Goal: Check status: Check status

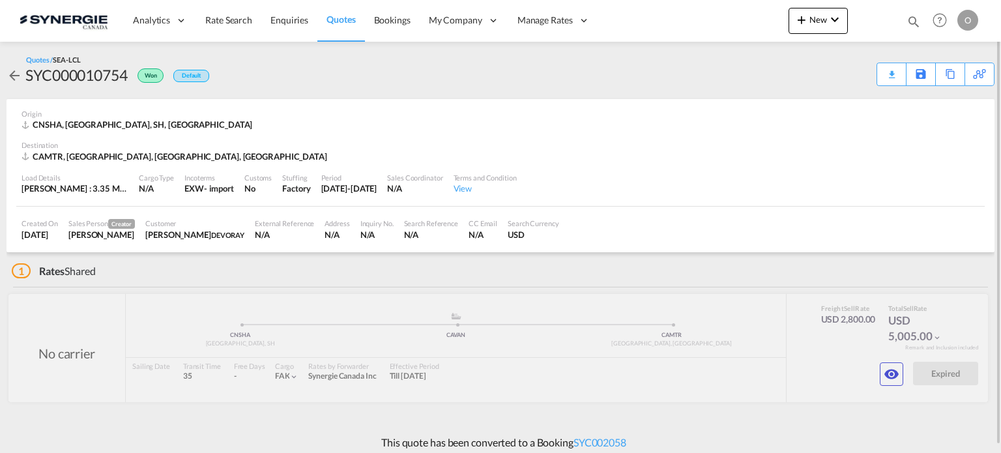
click at [915, 15] on md-icon "icon-magnify" at bounding box center [913, 21] width 14 height 14
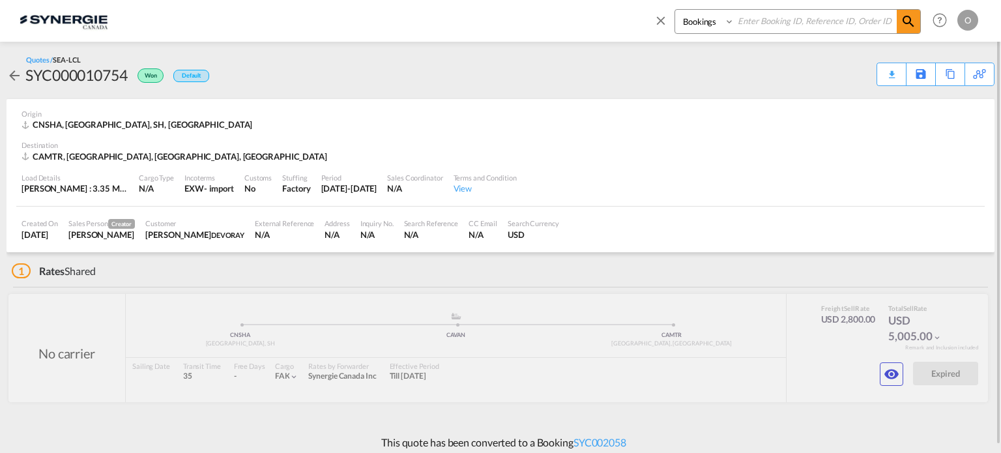
click at [683, 18] on select "Bookings Quotes Enquiries" at bounding box center [706, 21] width 62 height 23
select select "Quotes"
click at [675, 10] on select "Bookings Quotes Enquiries" at bounding box center [706, 21] width 62 height 23
click at [771, 17] on input at bounding box center [815, 21] width 162 height 23
paste input "SYC000014693"
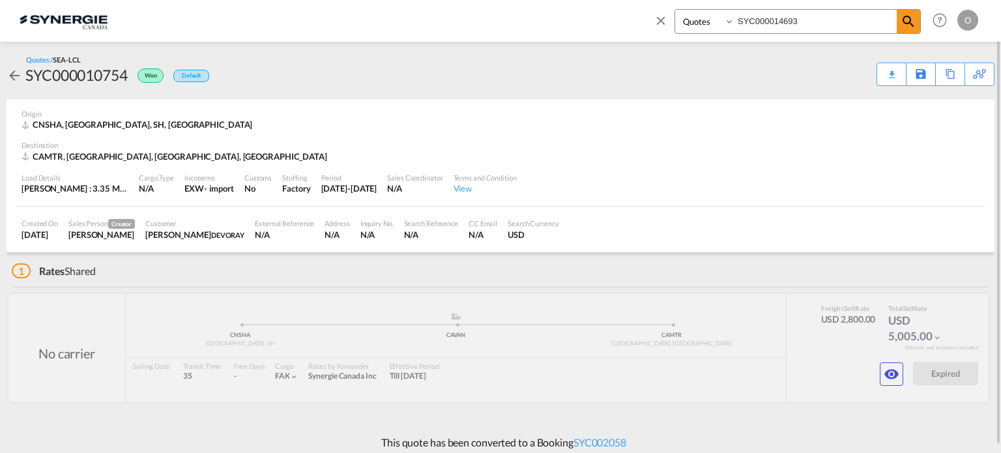
type input "SYC000014693"
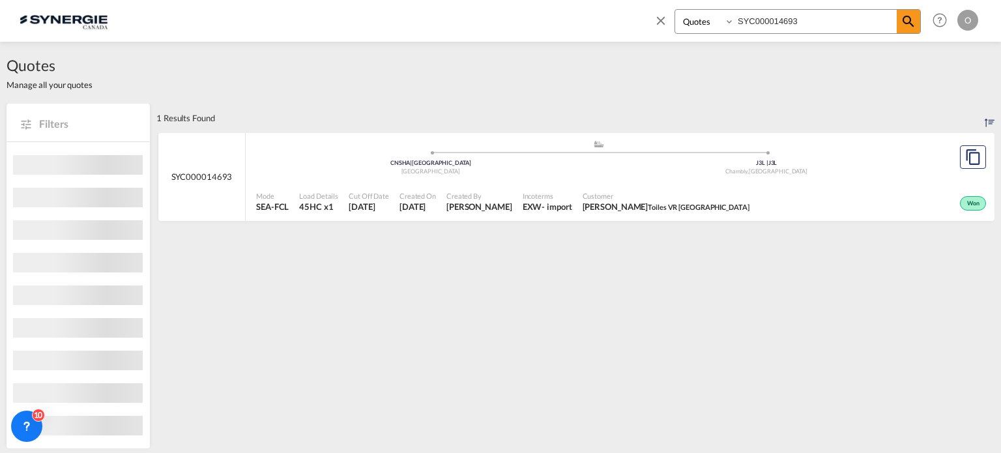
click at [517, 206] on div "Created By Adriana Groposila" at bounding box center [479, 202] width 76 height 33
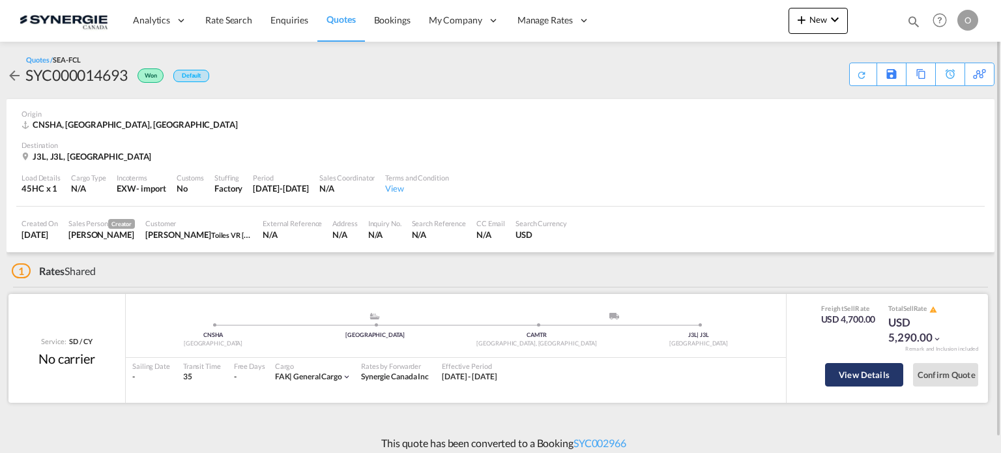
click at [854, 377] on button "View Details" at bounding box center [864, 374] width 78 height 23
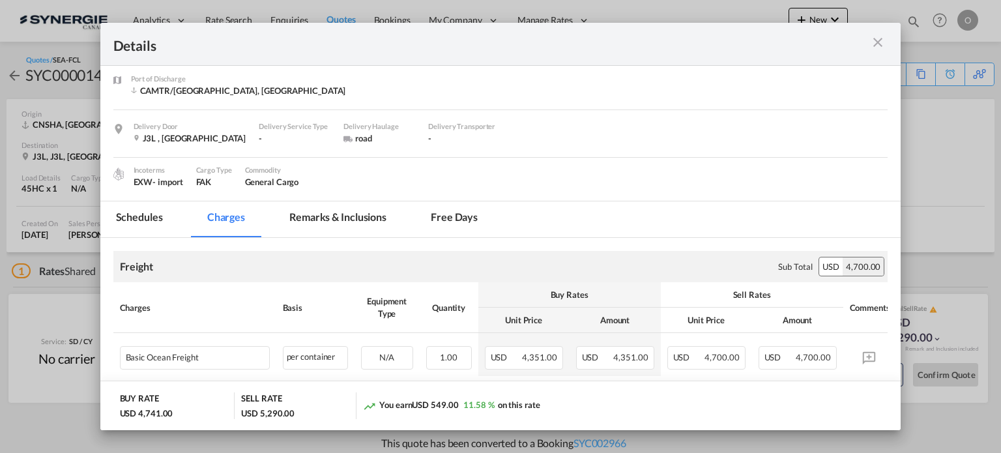
scroll to position [130, 0]
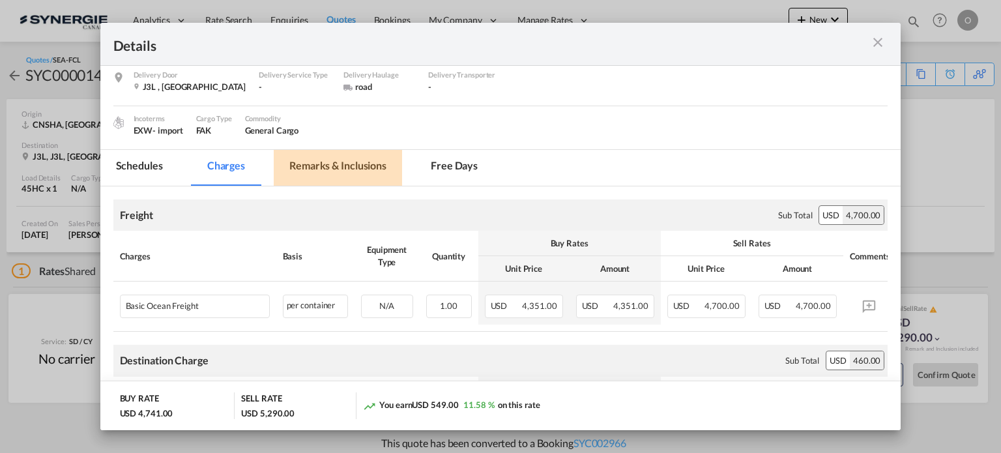
click at [347, 176] on md-tab-item "Remarks & Inclusions" at bounding box center [338, 168] width 128 height 36
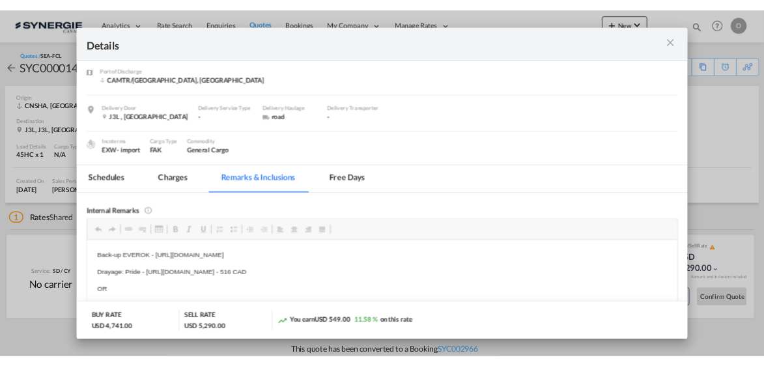
scroll to position [0, 0]
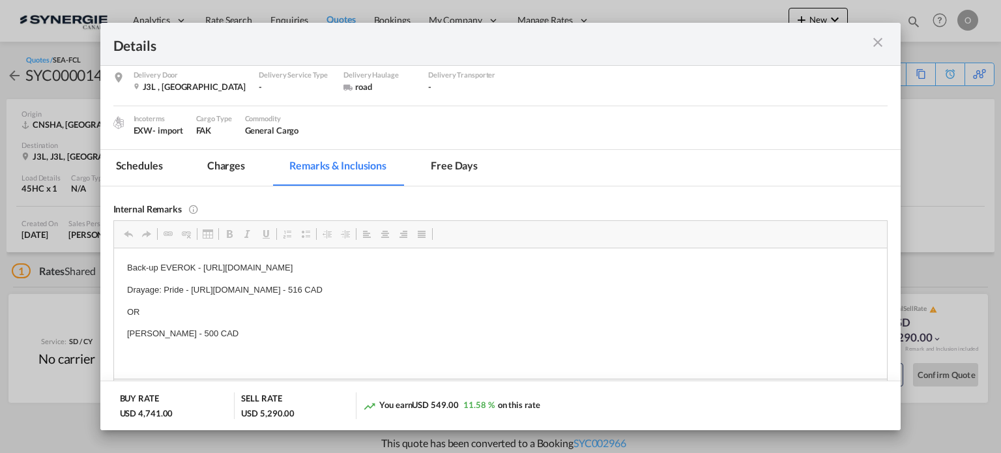
drag, startPoint x: 571, startPoint y: 264, endPoint x: 257, endPoint y: 259, distance: 314.7
drag, startPoint x: 203, startPoint y: 266, endPoint x: 589, endPoint y: 261, distance: 385.7
click at [589, 261] on p "Back-up EVEROK - https://app.frontapp.com/open/cnv_qbz6jyn?key=2Q0nEJLoNNHLha4Z…" at bounding box center [499, 268] width 747 height 14
copy p "https://app.frontapp.com/open/cnv_qbz6jyn?key=2Q0nEJLoNNHLha4ZDPmbR5B6E0fw5BTE"
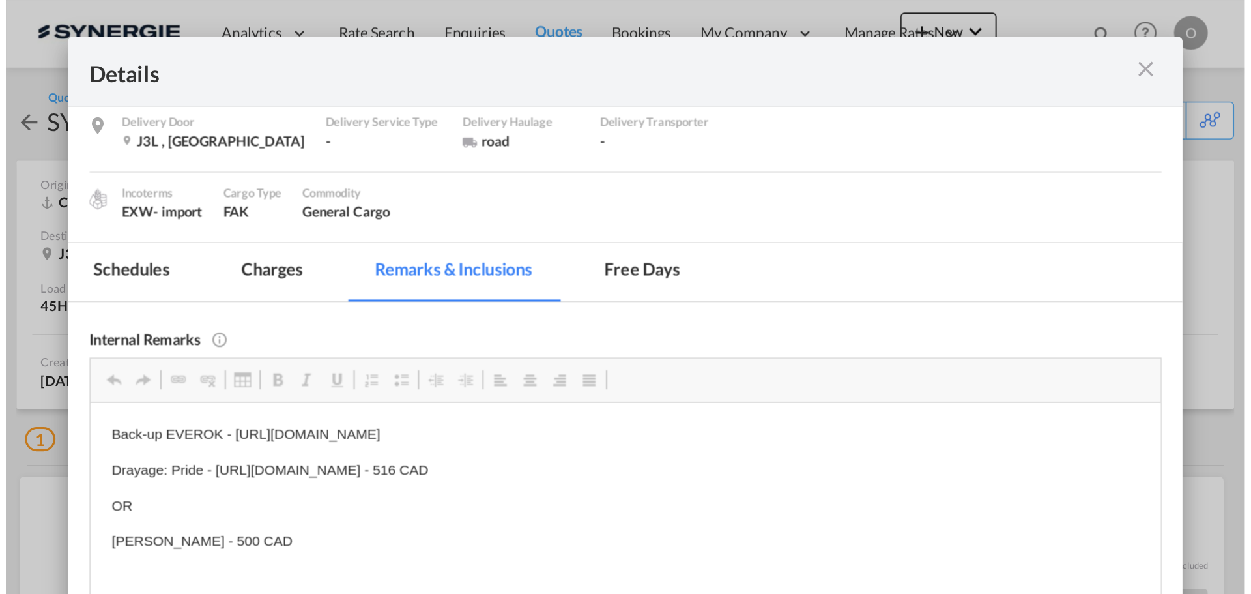
scroll to position [130, 0]
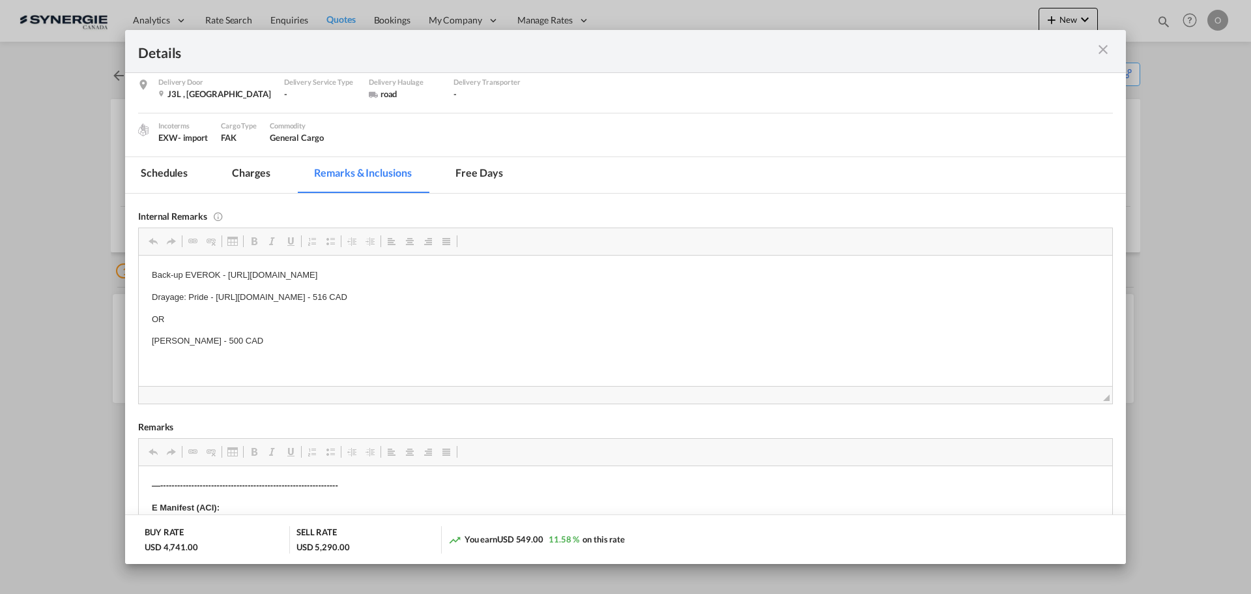
click at [1000, 47] on md-icon "icon-close m-3 fg-AAA8AD cursor" at bounding box center [1103, 50] width 16 height 16
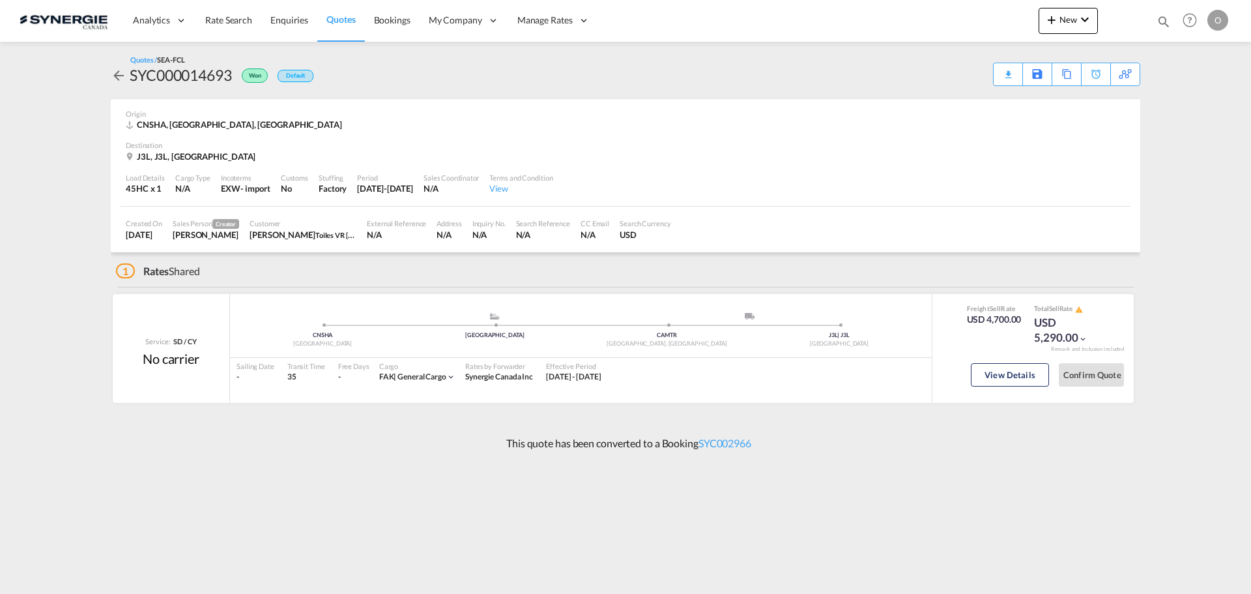
click at [1000, 22] on md-icon "icon-magnify" at bounding box center [1163, 21] width 14 height 14
click at [942, 25] on select "Bookings Quotes Enquiries" at bounding box center [956, 21] width 62 height 23
select select "Quotes"
click at [925, 10] on select "Bookings Quotes Enquiries" at bounding box center [956, 21] width 62 height 23
paste input "SYC000013895"
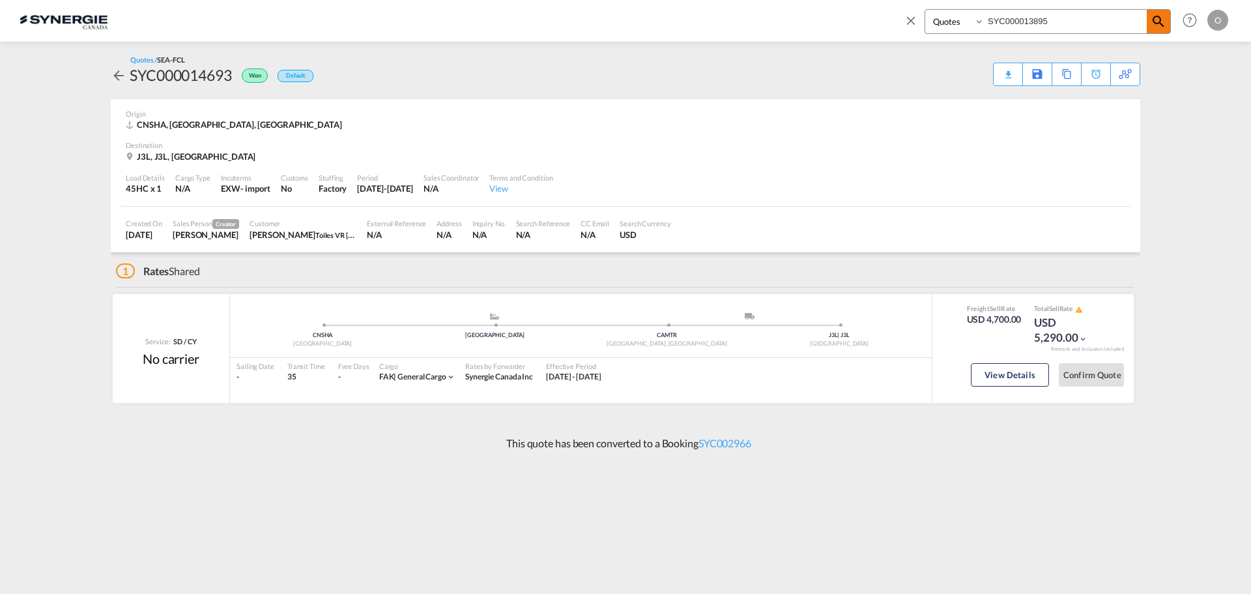
type input "SYC000013895"
click at [1000, 19] on md-icon "icon-magnify" at bounding box center [1159, 22] width 16 height 16
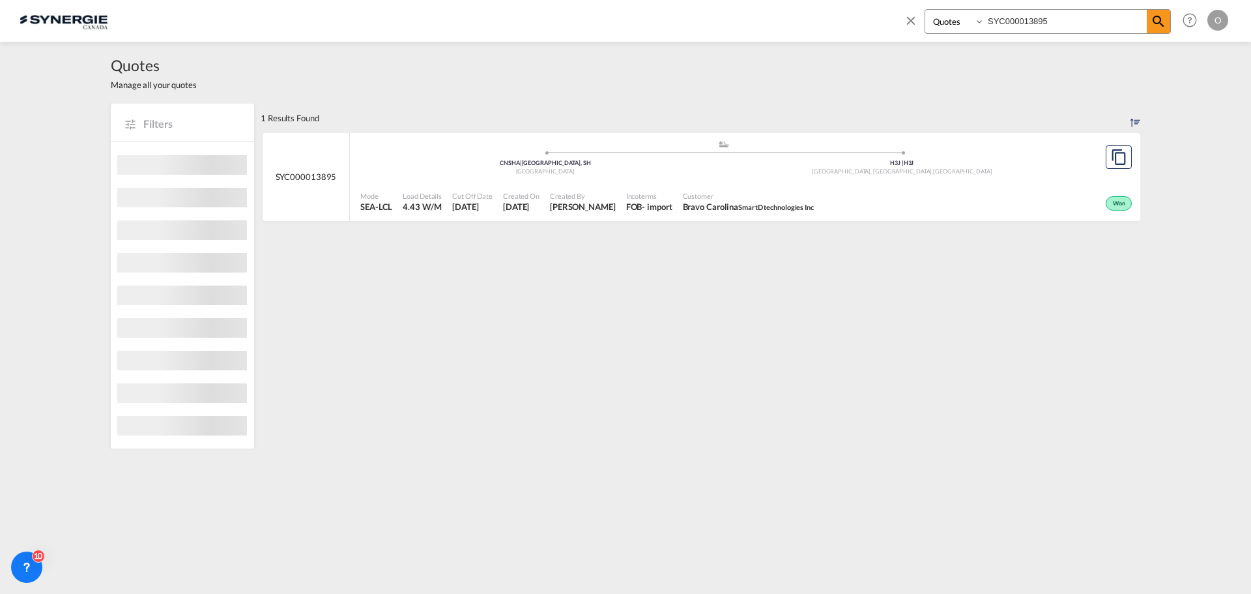
click at [781, 205] on span "SmartD technologies Inc" at bounding box center [776, 207] width 76 height 8
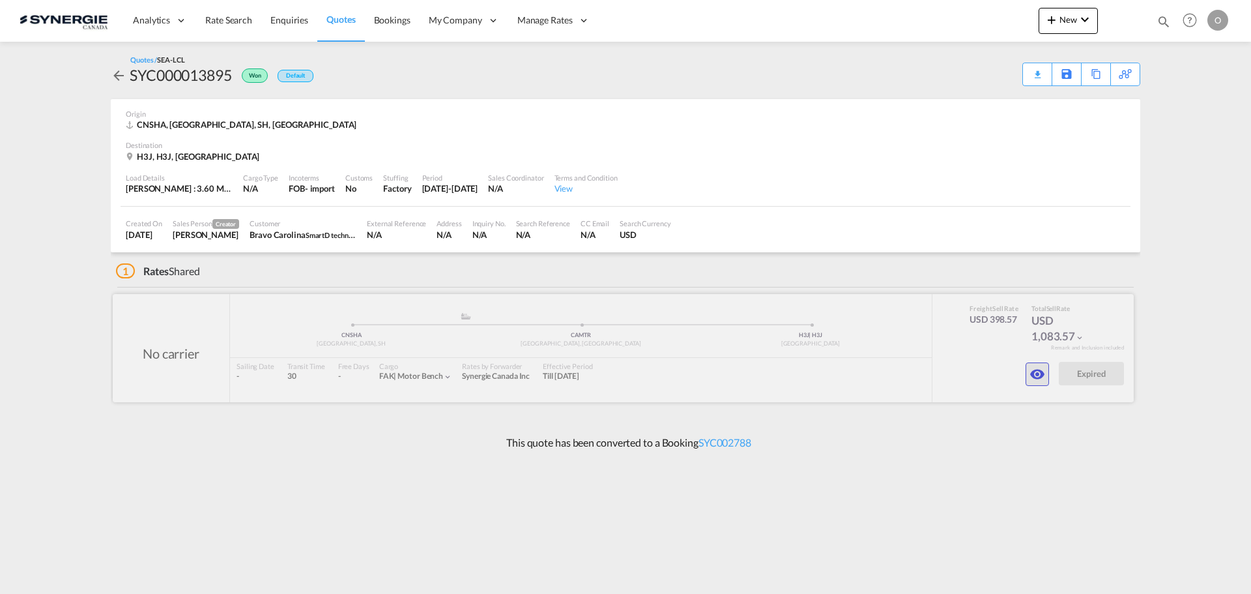
click at [1045, 371] on md-icon "icon-eye" at bounding box center [1037, 374] width 16 height 16
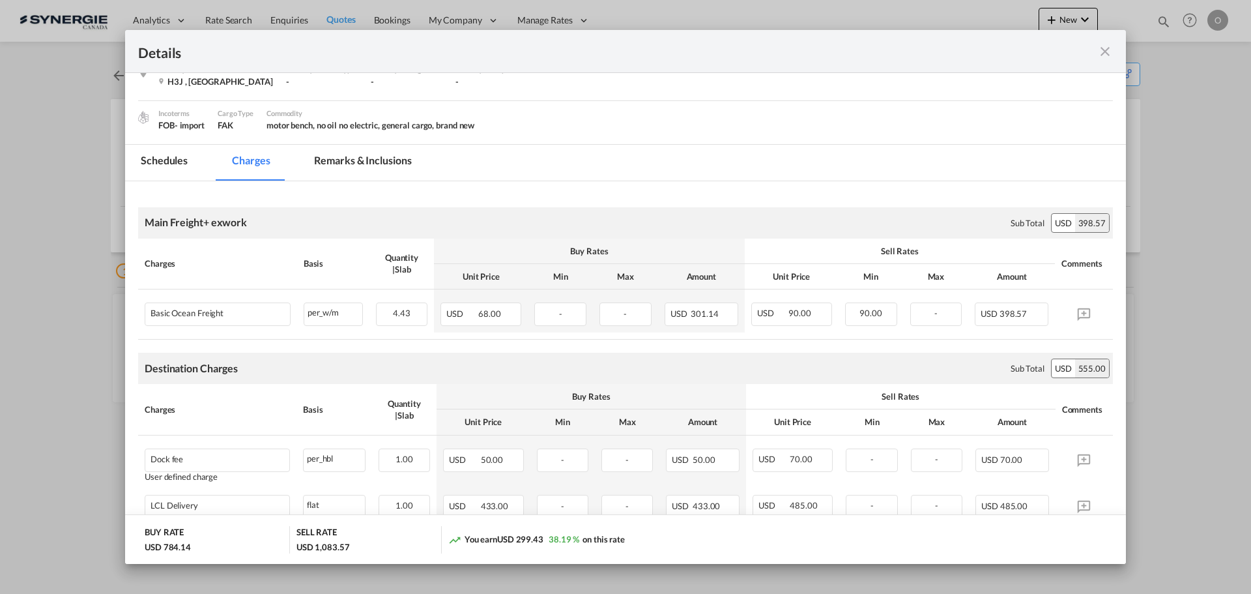
scroll to position [48, 0]
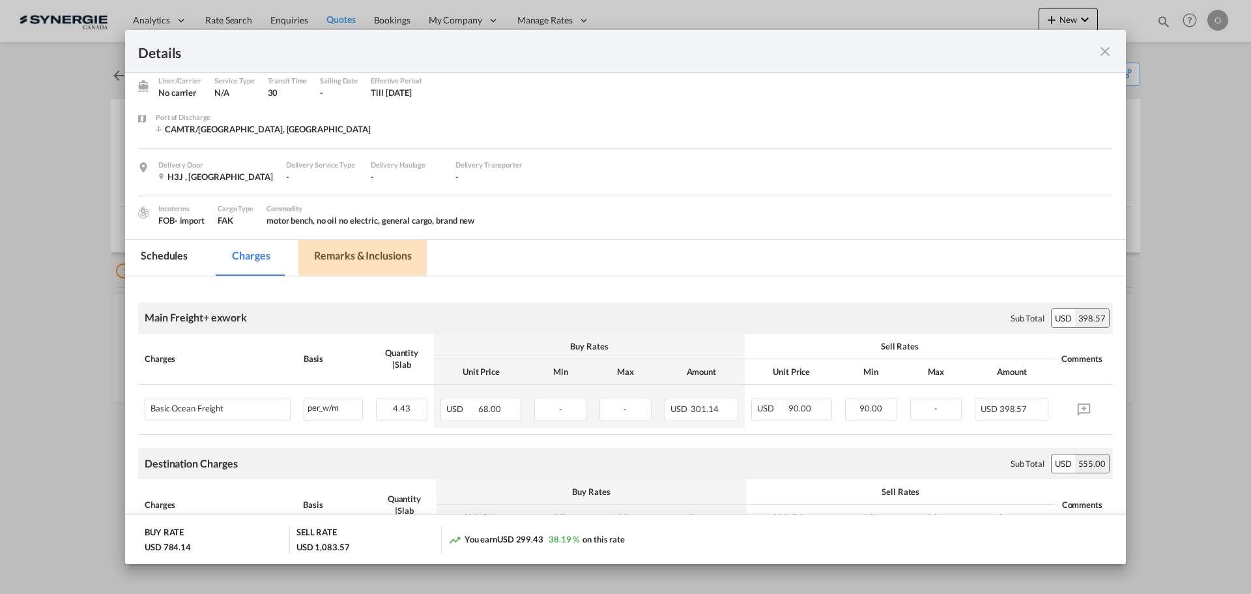
click at [368, 263] on md-tab-item "Remarks & Inclusions" at bounding box center [362, 258] width 128 height 36
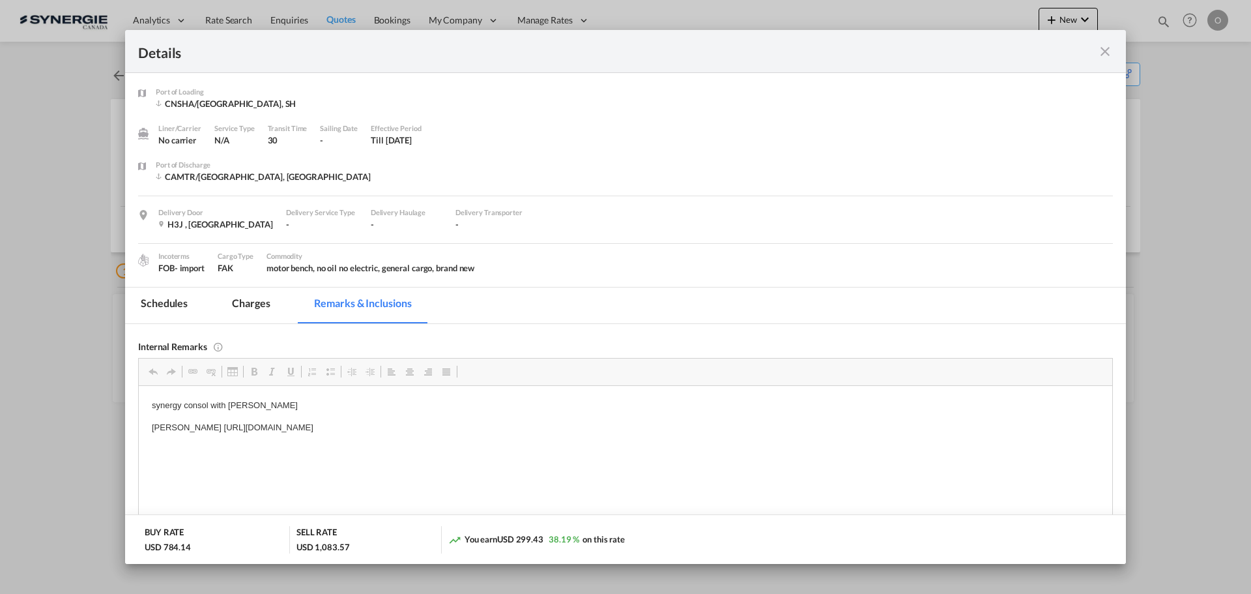
scroll to position [0, 0]
drag, startPoint x: 554, startPoint y: 425, endPoint x: 178, endPoint y: 424, distance: 376.6
drag, startPoint x: 185, startPoint y: 427, endPoint x: 536, endPoint y: 431, distance: 351.2
click at [536, 431] on p "Dickson https://app.frontapp.com/open/msg_1gxviwi7?key=CMpx4OoaZdpg7E43jf_7-QDq…" at bounding box center [625, 427] width 947 height 14
copy p "https://app.frontapp.com/open/msg_1gxviwi7?key=CMpx4OoaZdpg7E43jf_7-QDqadcy7Ska"
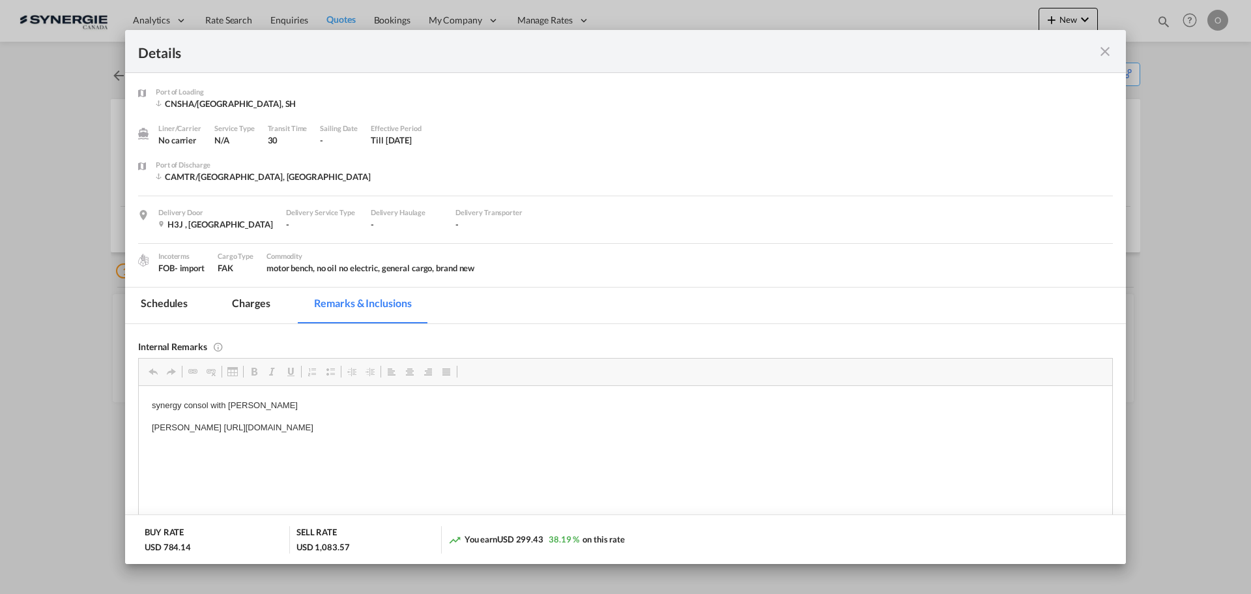
click at [167, 305] on md-tab-item "Schedules" at bounding box center [164, 305] width 78 height 36
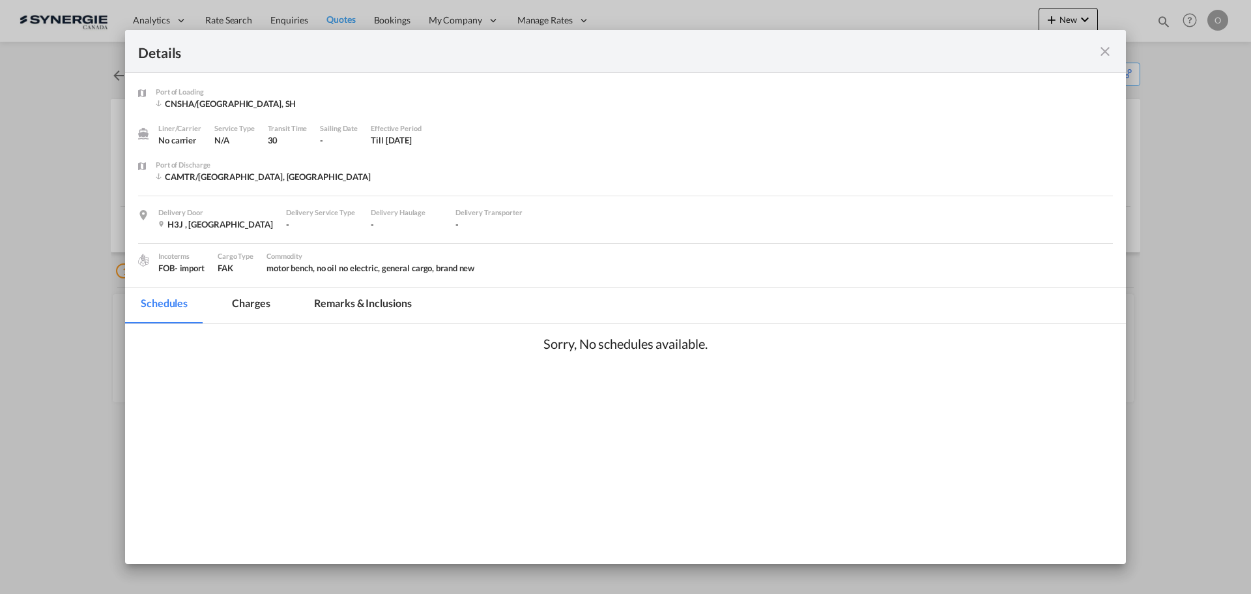
click at [233, 302] on md-tab-item "Charges" at bounding box center [250, 305] width 69 height 36
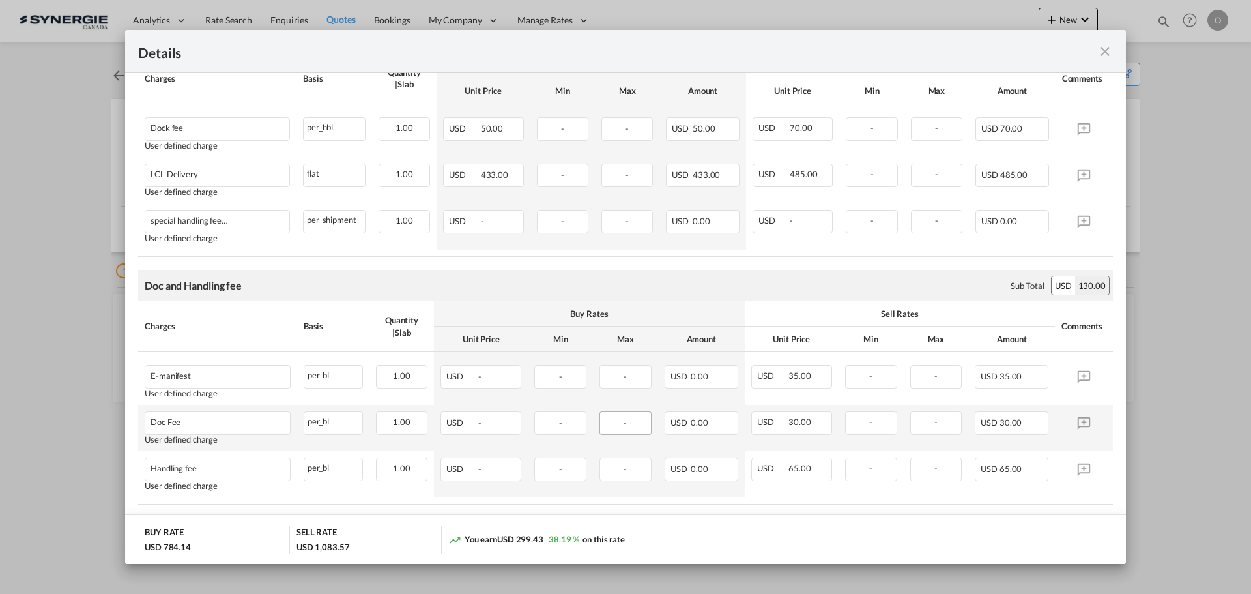
scroll to position [503, 0]
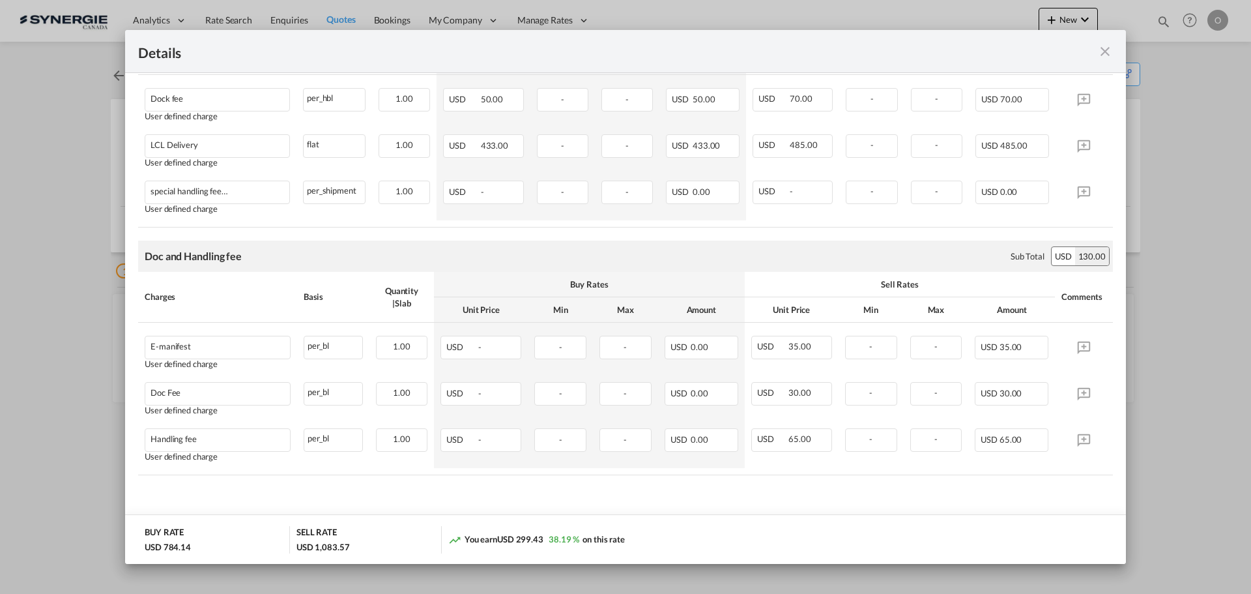
click at [1108, 54] on md-icon "icon-close fg-AAA8AD m-0 cursor" at bounding box center [1105, 52] width 16 height 16
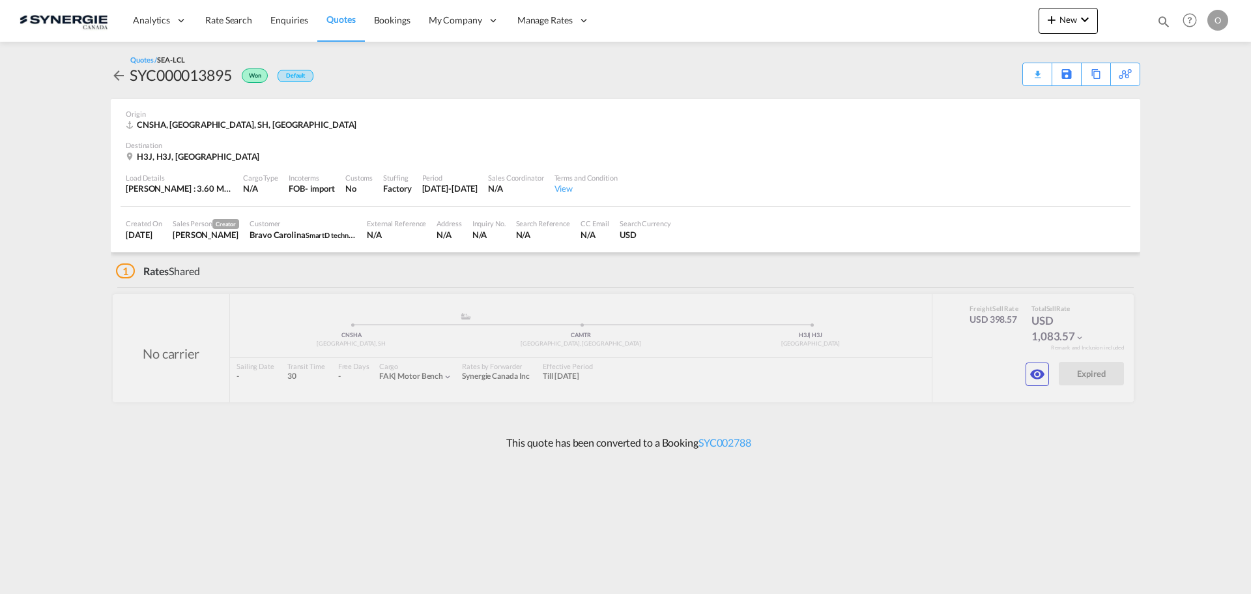
click at [1156, 26] on div "Bookings Quotes Enquiries Help Resources Product Release O My Profile Logout" at bounding box center [1190, 20] width 83 height 40
click at [1162, 23] on md-icon "icon-magnify" at bounding box center [1163, 21] width 14 height 14
drag, startPoint x: 944, startPoint y: 19, endPoint x: 945, endPoint y: 29, distance: 10.5
click at [943, 19] on select "Bookings Quotes Enquiries" at bounding box center [956, 21] width 62 height 23
click at [925, 10] on select "Bookings Quotes Enquiries" at bounding box center [956, 21] width 62 height 23
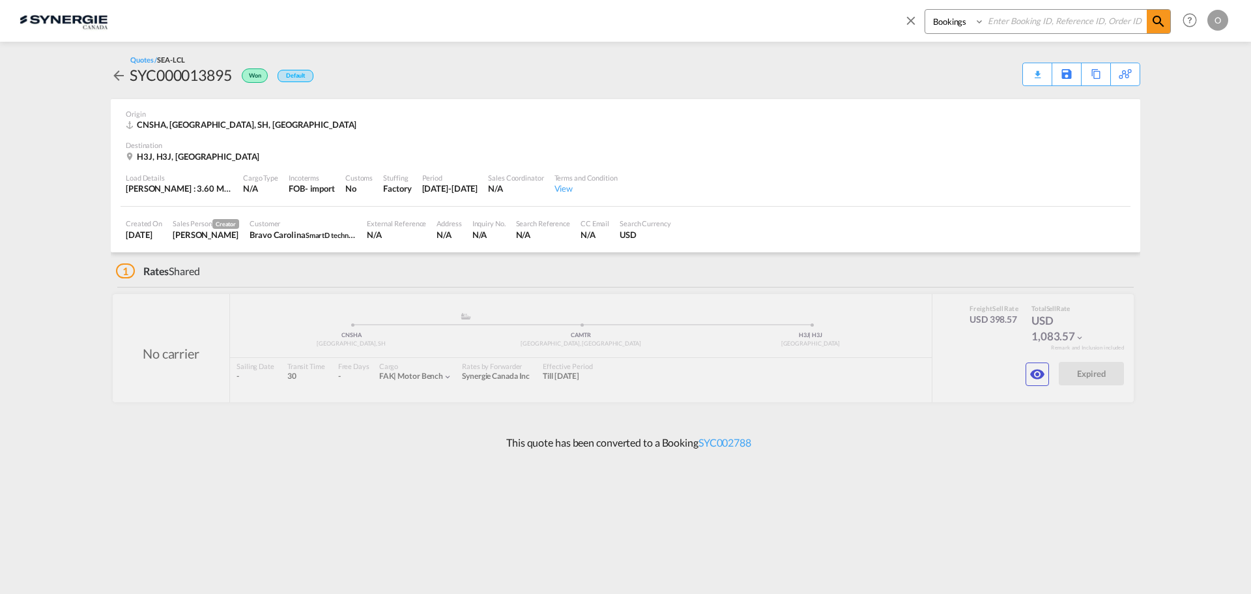
click at [1037, 22] on input at bounding box center [1065, 21] width 162 height 23
click at [957, 19] on select "Bookings Quotes Enquiries" at bounding box center [956, 21] width 62 height 23
select select "Quotes"
click at [925, 10] on select "Bookings Quotes Enquiries" at bounding box center [956, 21] width 62 height 23
click at [1031, 28] on input at bounding box center [1065, 21] width 162 height 23
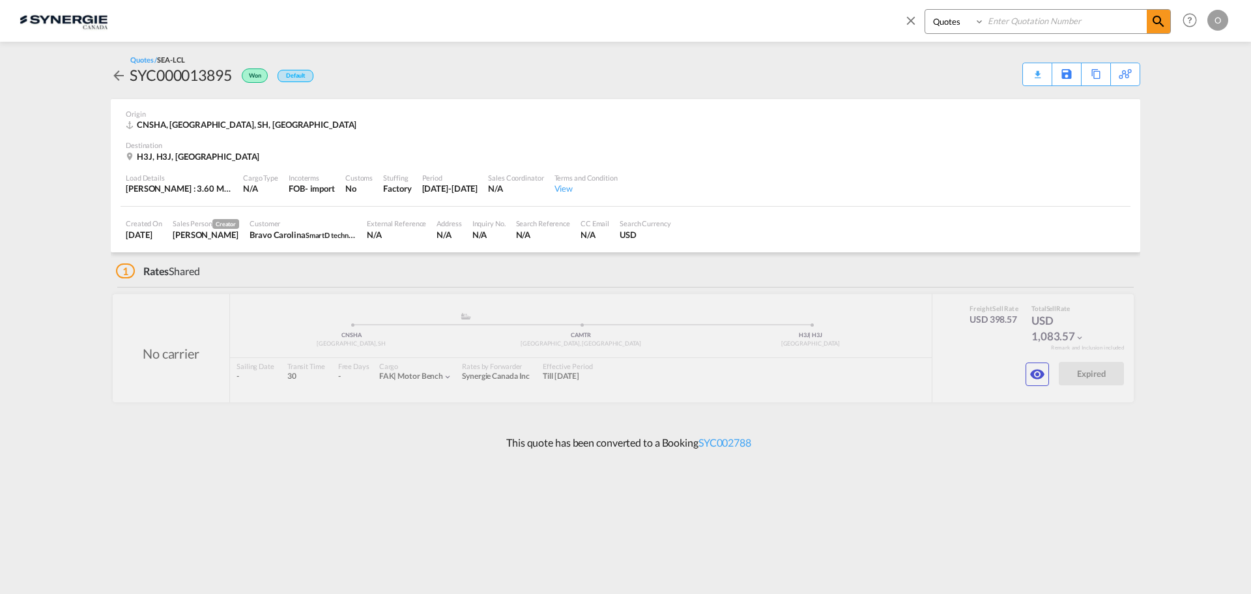
paste input "SYC000014000"
type input "SYC000014000"
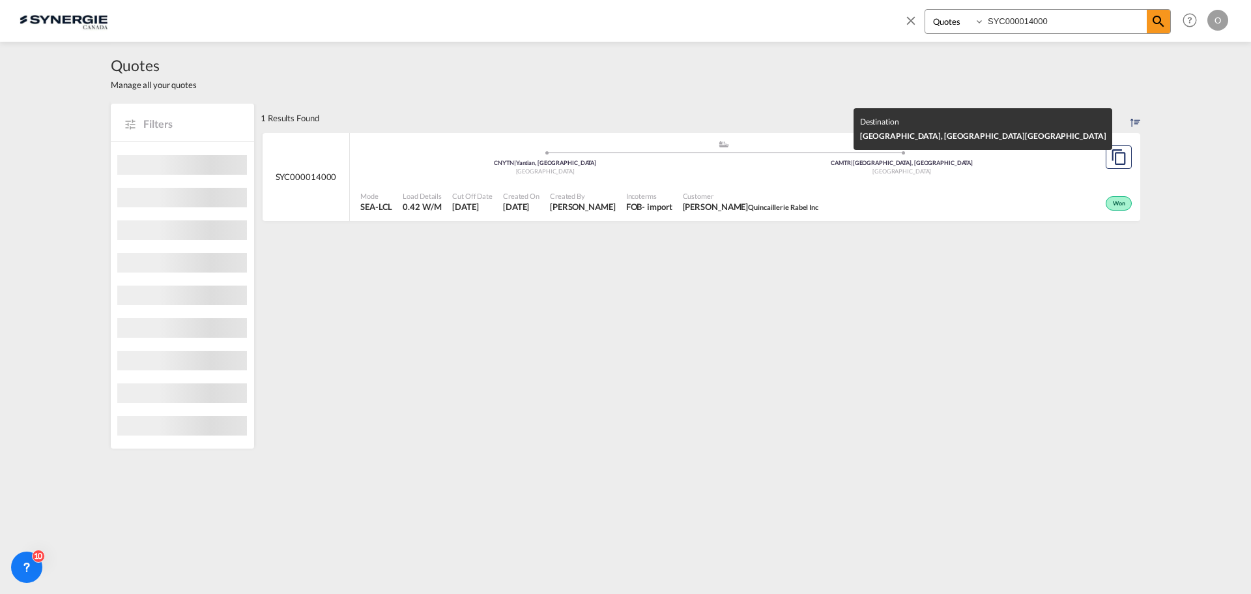
click at [916, 182] on div "Mode SEA-LCL Load Details 0.42 W/M Cut Off Date 12 Aug 2025 Created On 12 Aug 2…" at bounding box center [745, 201] width 790 height 39
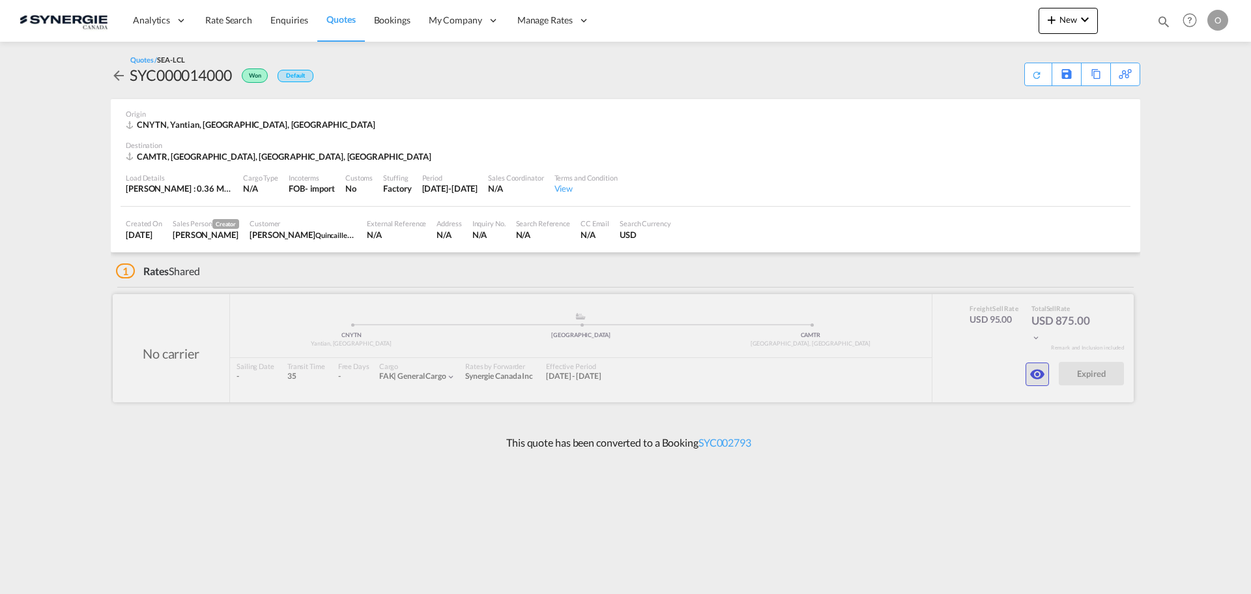
click at [1037, 369] on md-icon "icon-eye" at bounding box center [1037, 374] width 16 height 16
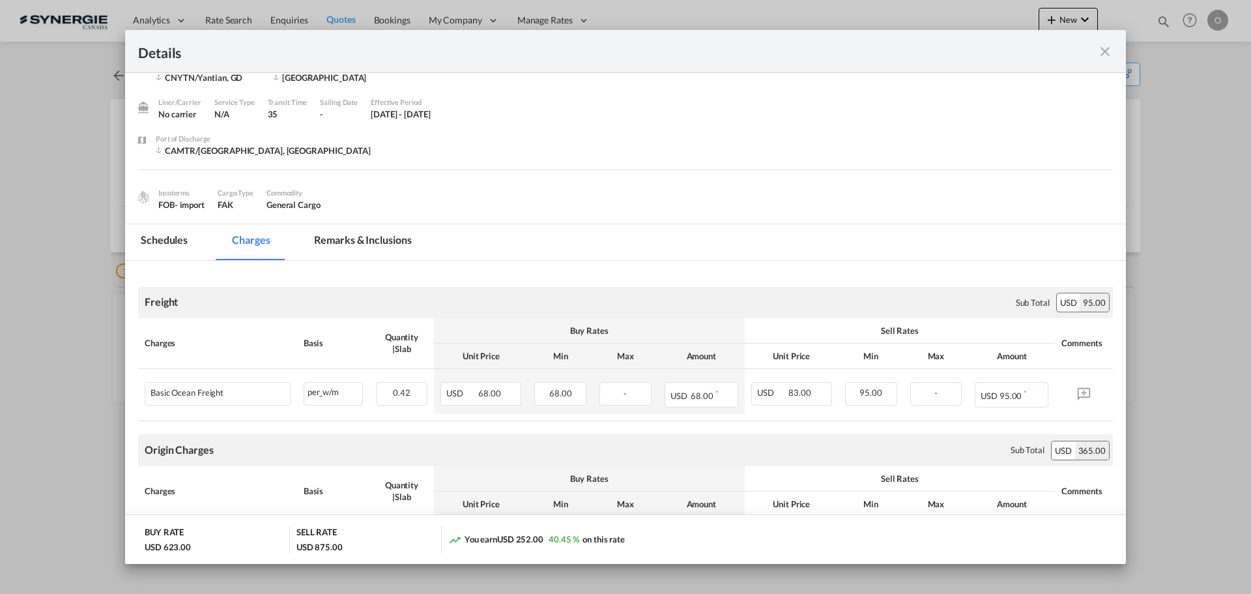
scroll to position [24, 0]
click at [376, 244] on md-tab-item "Remarks & Inclusions" at bounding box center [362, 244] width 128 height 36
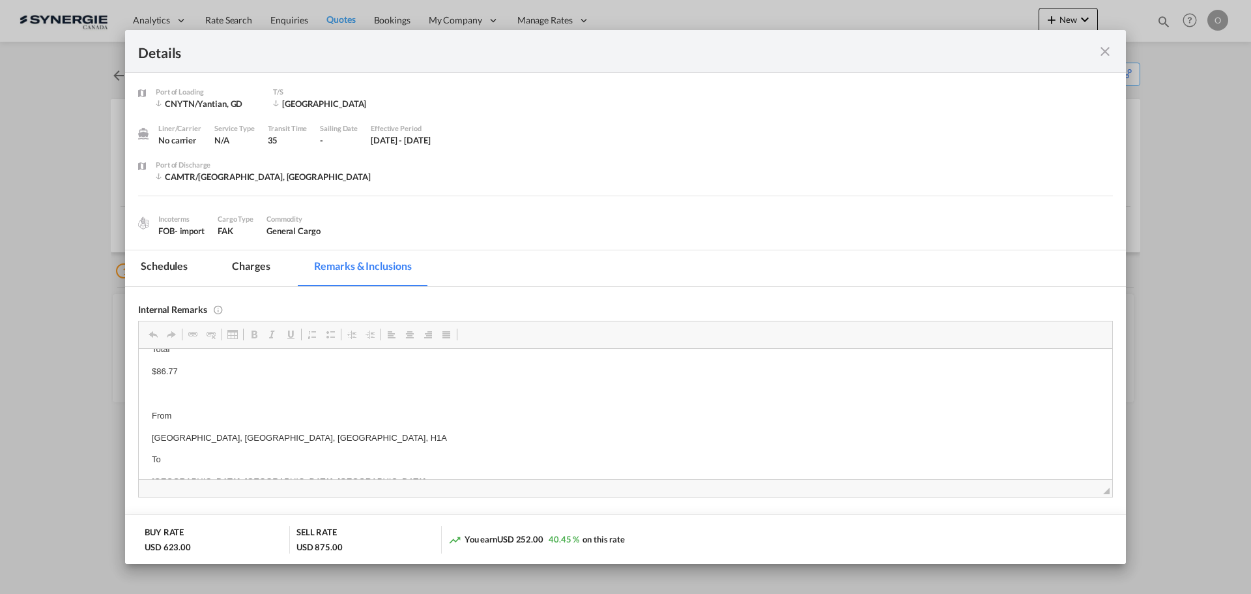
scroll to position [195, 0]
click at [1110, 50] on md-icon "icon-close fg-AAA8AD m-0 cursor" at bounding box center [1105, 52] width 16 height 16
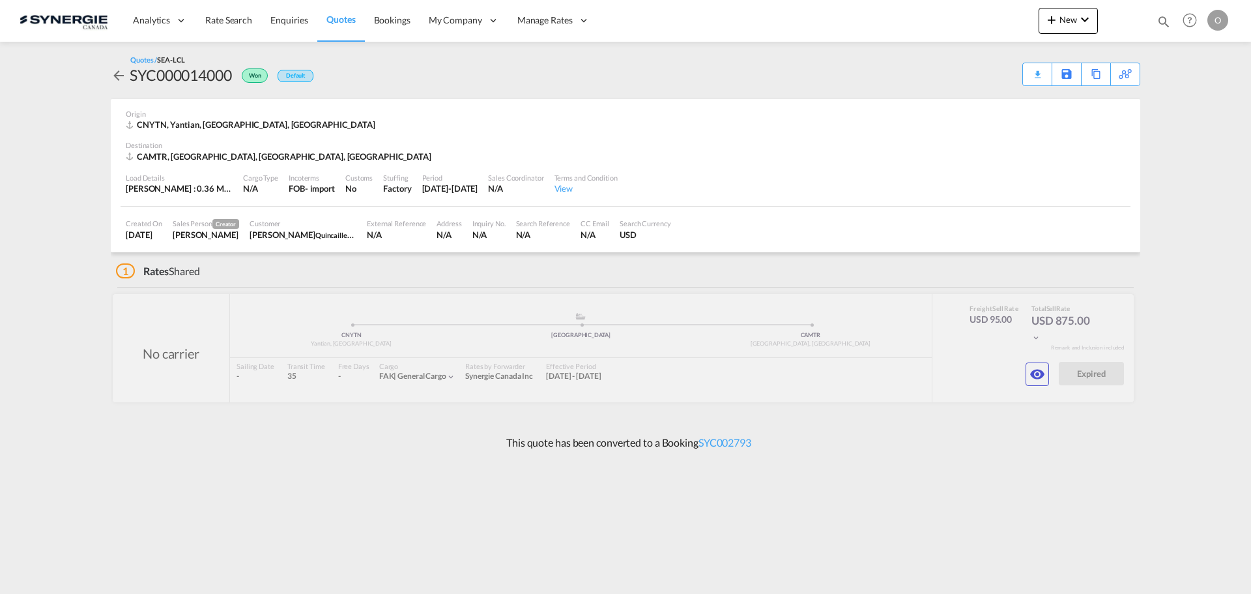
click at [1171, 23] on div "Bookings Quotes Enquiries Help Resources Product Release O My Profile Logout" at bounding box center [1190, 20] width 83 height 40
click at [1167, 23] on md-icon "icon-magnify" at bounding box center [1163, 21] width 14 height 14
drag, startPoint x: 942, startPoint y: 23, endPoint x: 946, endPoint y: 33, distance: 9.9
click at [942, 23] on select "Bookings Quotes Enquiries" at bounding box center [956, 21] width 62 height 23
select select "Quotes"
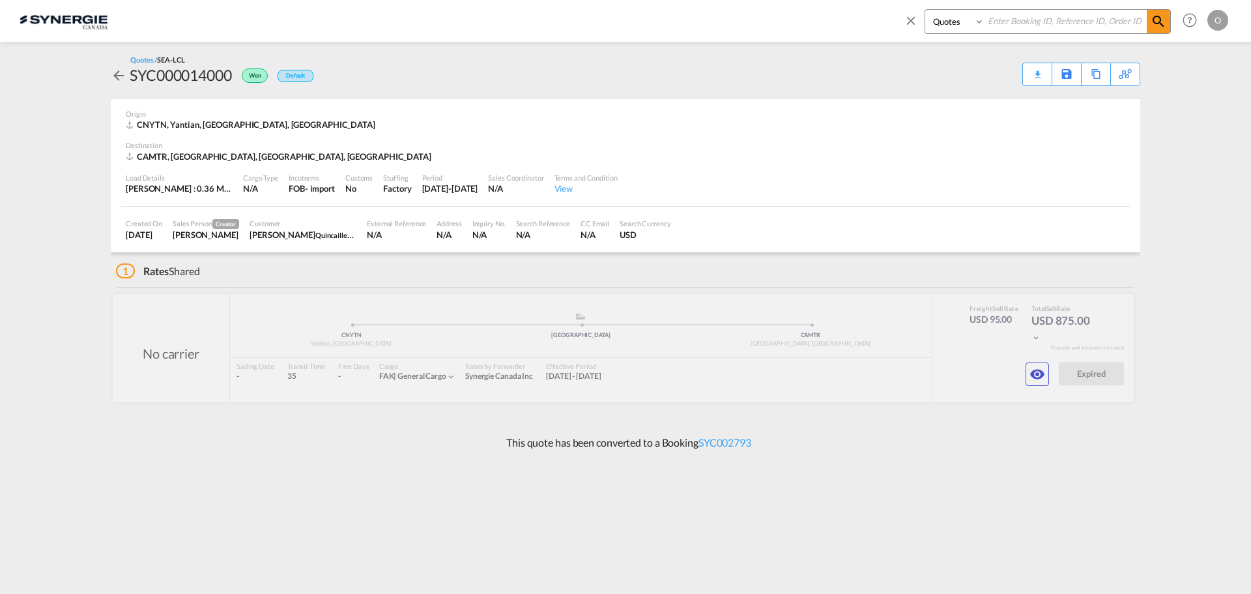
click at [925, 10] on select "Bookings Quotes Enquiries" at bounding box center [956, 21] width 62 height 23
click at [1043, 23] on input at bounding box center [1065, 21] width 162 height 23
paste input "SYC000014094"
type input "SYC000014094"
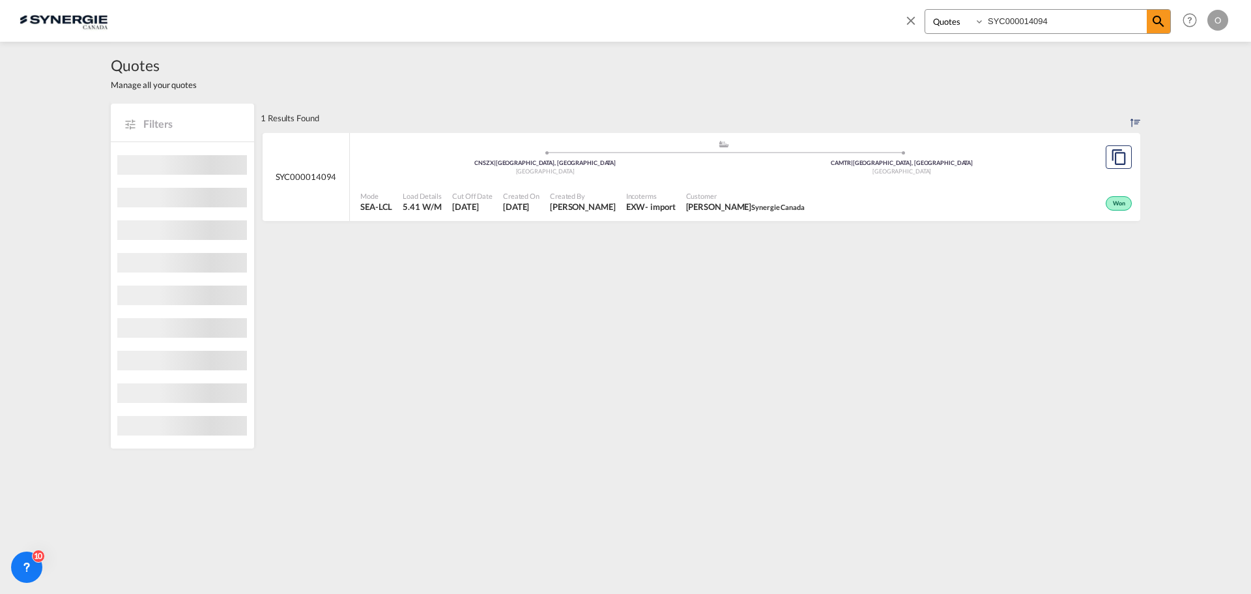
click at [822, 199] on div "Won" at bounding box center [972, 202] width 325 height 33
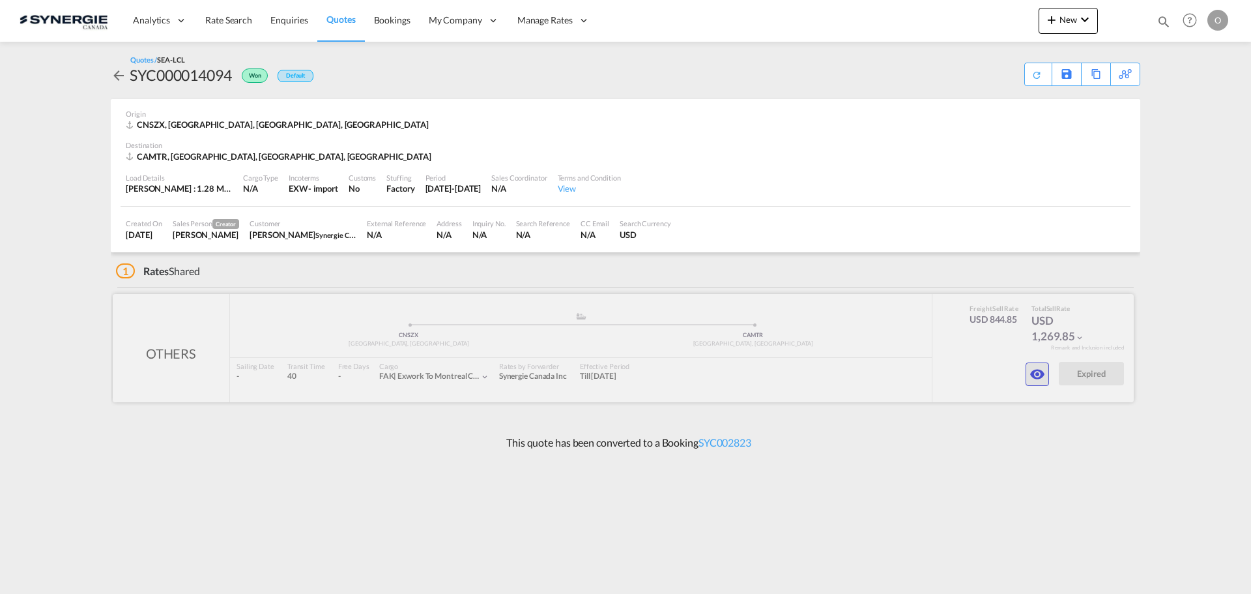
click at [1040, 374] on md-icon "icon-eye" at bounding box center [1037, 374] width 16 height 16
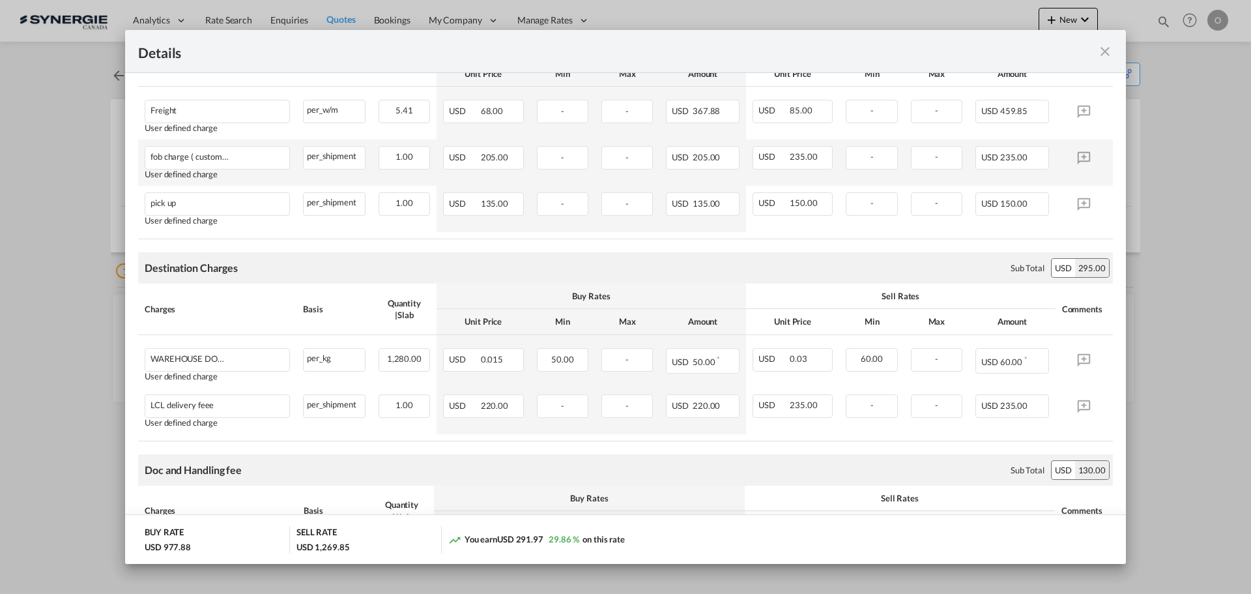
scroll to position [326, 0]
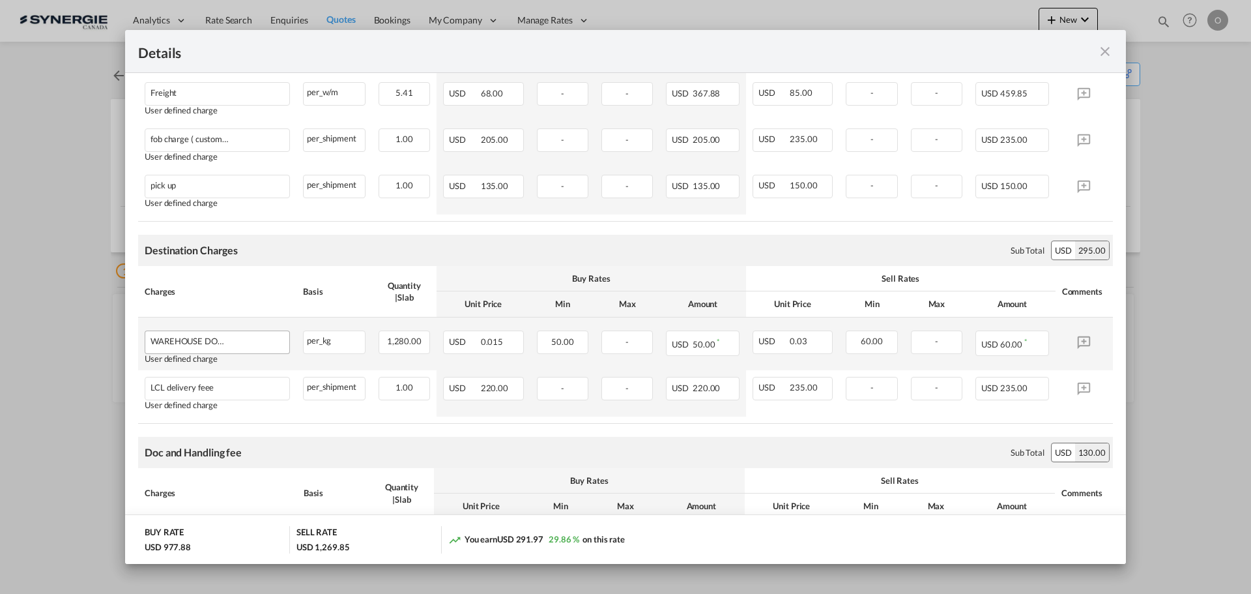
click at [246, 346] on div "WAREHOUSE DOCK FEE" at bounding box center [217, 341] width 144 height 20
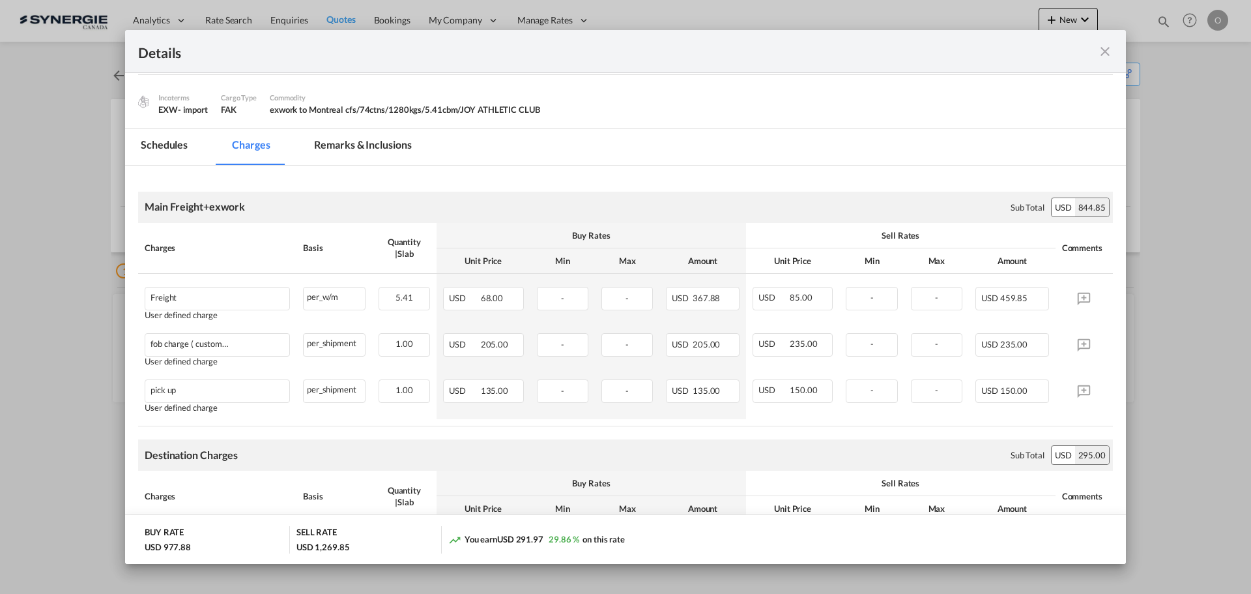
scroll to position [7, 0]
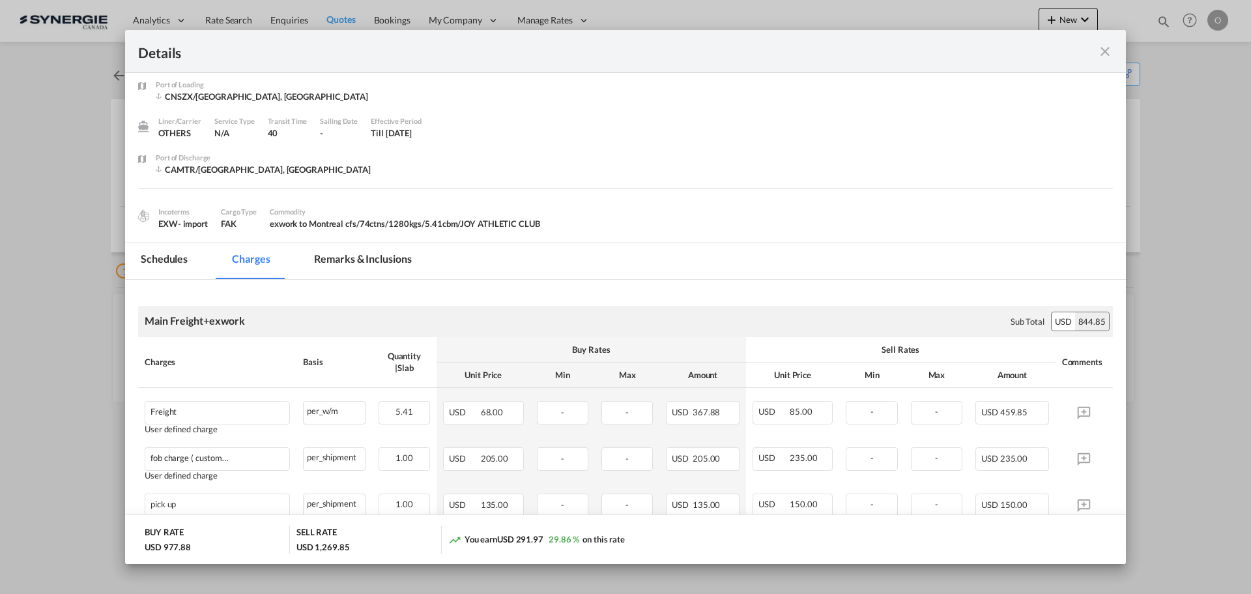
click at [382, 246] on md-tab-item "Remarks & Inclusions" at bounding box center [362, 261] width 128 height 36
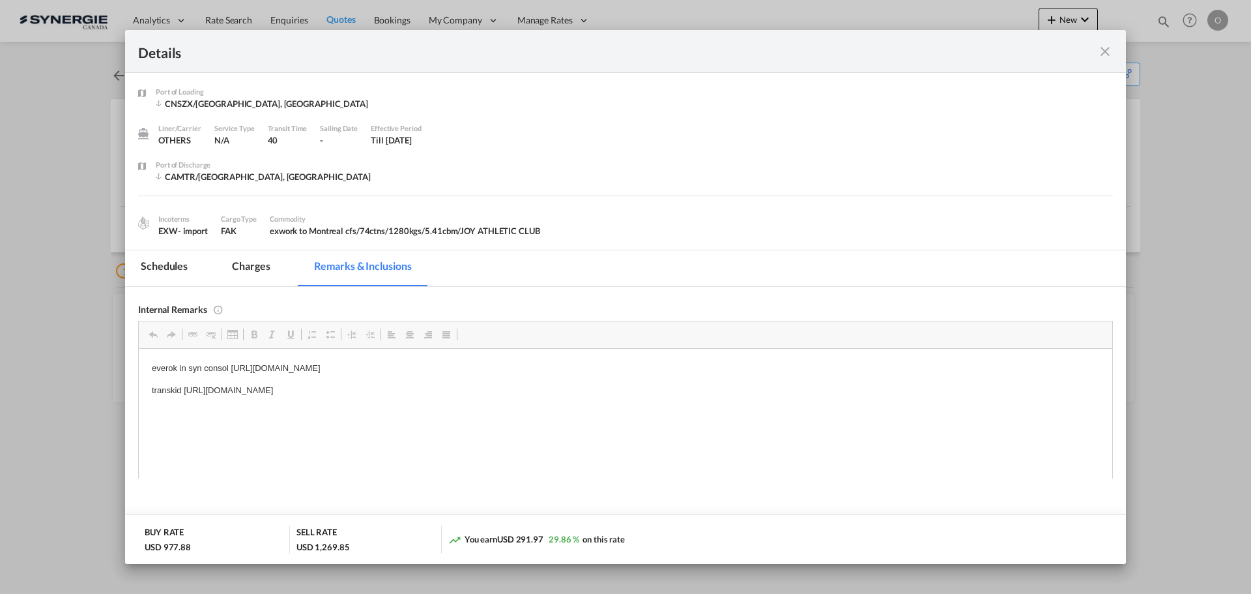
scroll to position [0, 0]
drag, startPoint x: 183, startPoint y: 388, endPoint x: 509, endPoint y: 388, distance: 326.4
drag, startPoint x: 560, startPoint y: 388, endPoint x: 185, endPoint y: 387, distance: 375.3
click at [185, 387] on p "transkid [URL][DOMAIN_NAME]" at bounding box center [625, 390] width 947 height 14
copy p "[URL][DOMAIN_NAME]"
